Goal: Obtain resource: Obtain resource

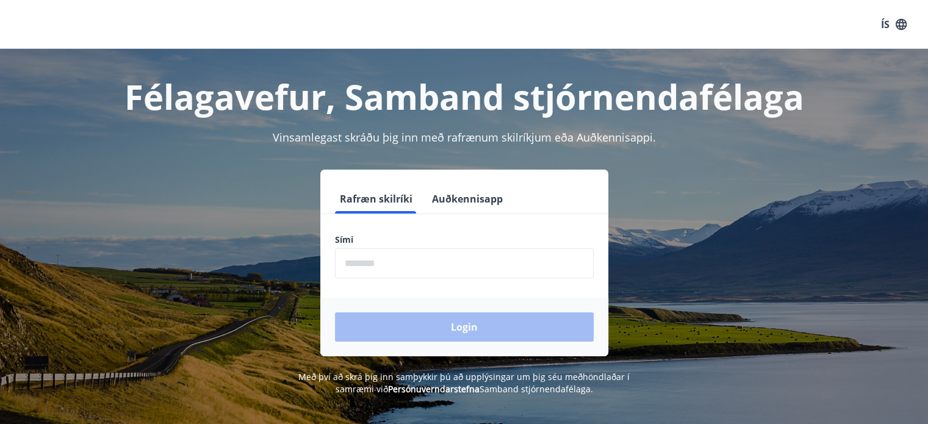
click at [405, 255] on input "phone" at bounding box center [464, 263] width 259 height 30
type input "********"
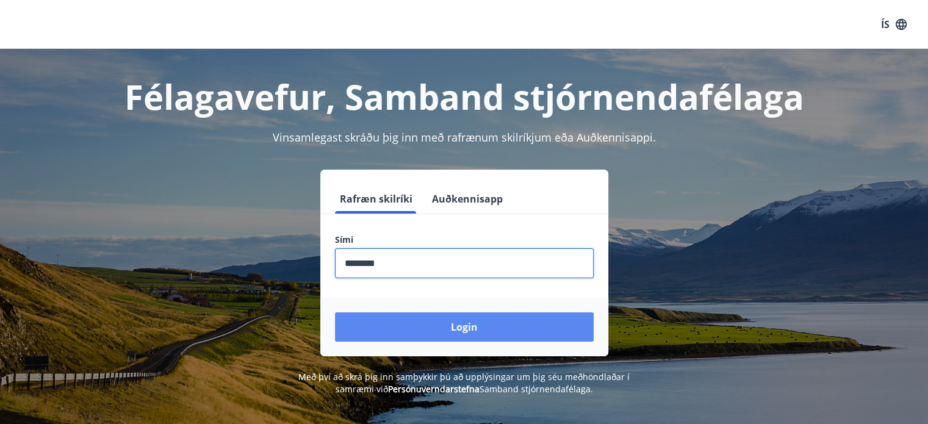
click at [457, 322] on button "Login" at bounding box center [464, 326] width 259 height 29
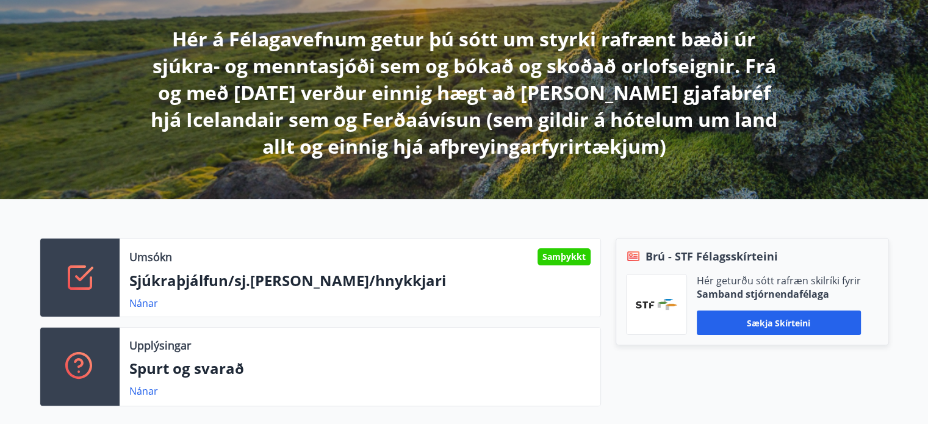
scroll to position [366, 0]
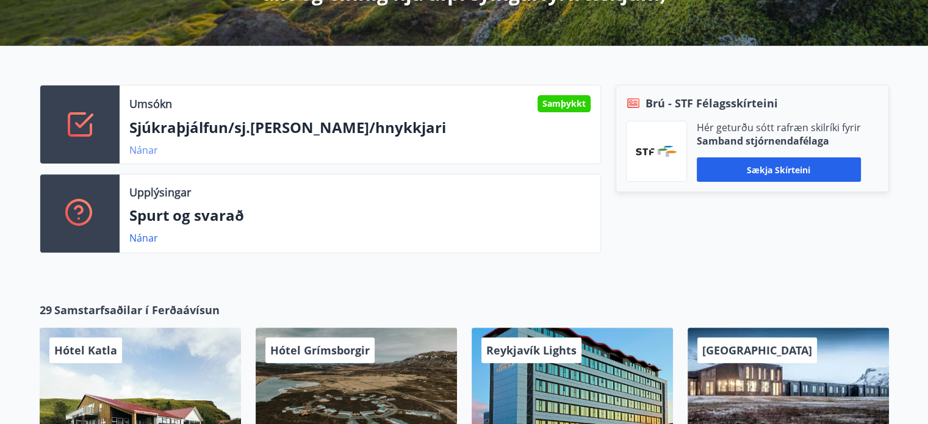
click at [146, 151] on link "Nánar" at bounding box center [143, 149] width 29 height 13
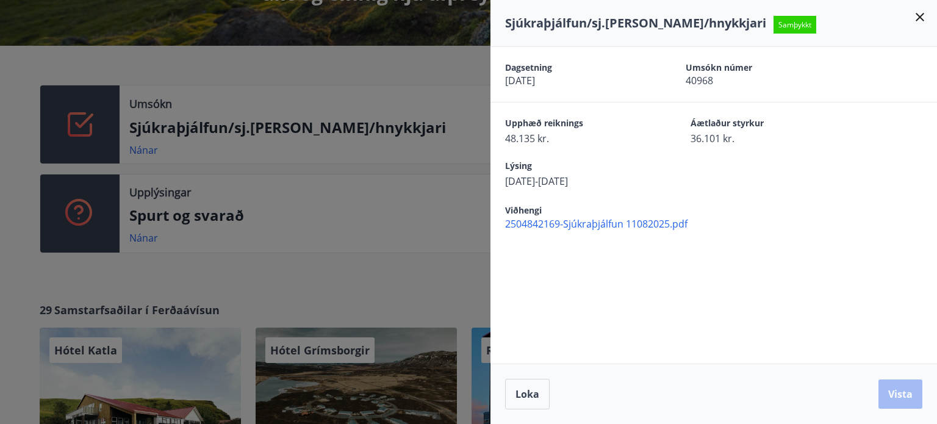
click at [920, 20] on icon at bounding box center [920, 17] width 15 height 15
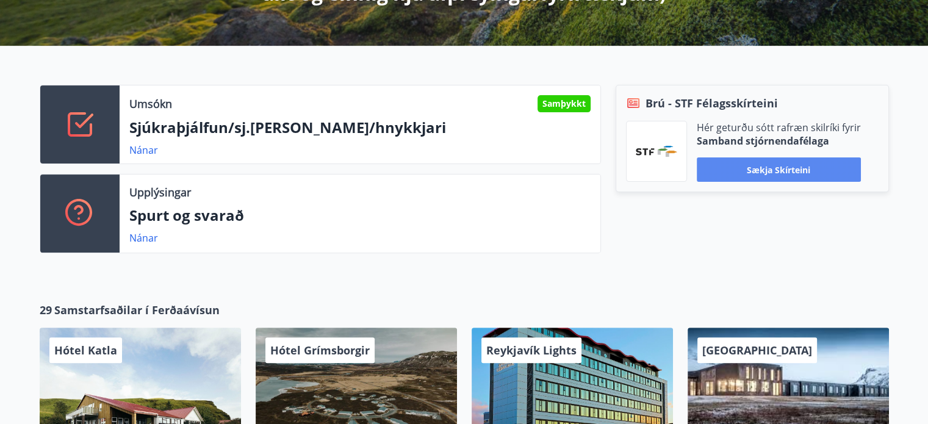
click at [775, 174] on button "Sækja skírteini" at bounding box center [779, 169] width 164 height 24
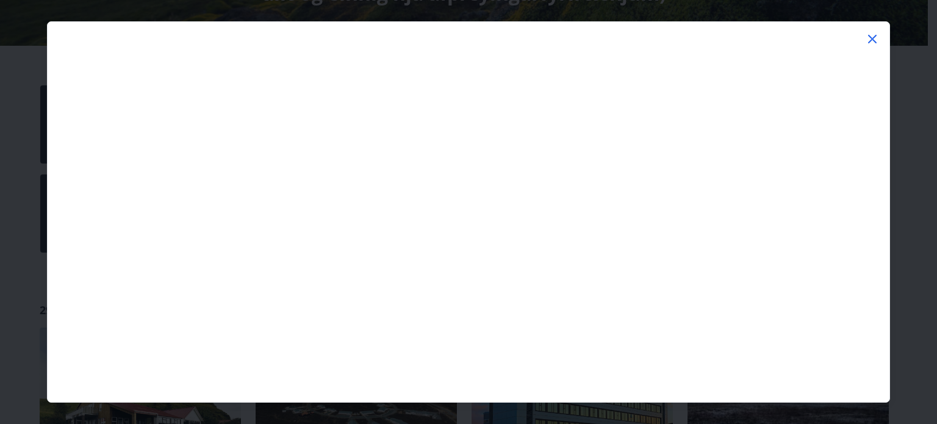
click at [873, 38] on icon at bounding box center [873, 39] width 2 height 2
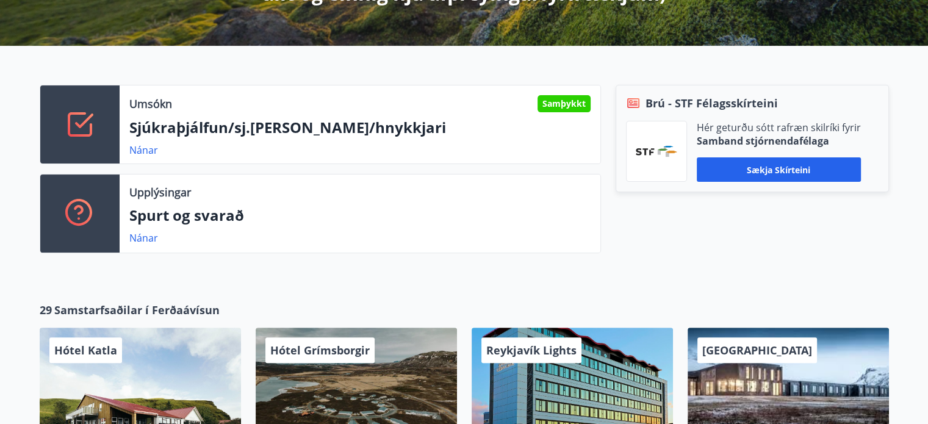
scroll to position [0, 0]
